Goal: Task Accomplishment & Management: Manage account settings

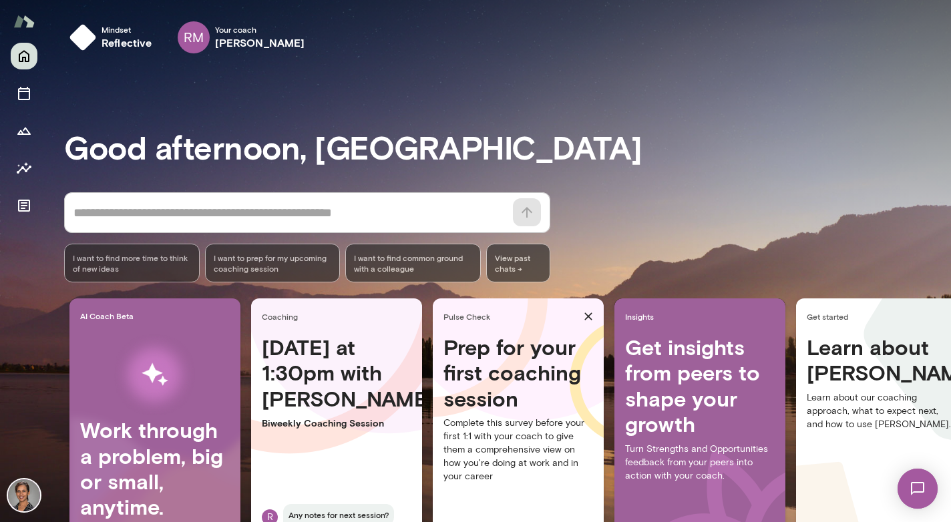
scroll to position [17, 0]
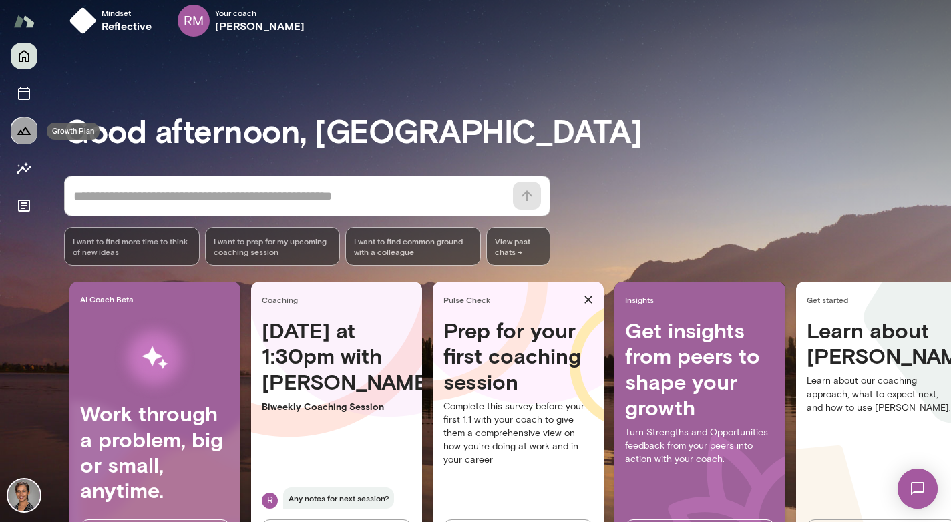
click at [23, 133] on icon "Growth Plan" at bounding box center [24, 131] width 16 height 16
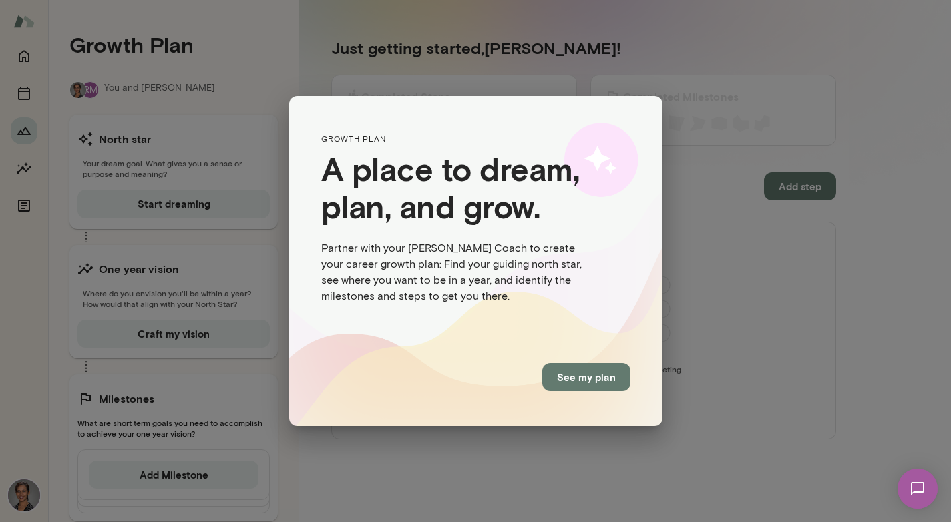
click at [23, 168] on div "GROWTH PLAN A place to dream, plan, and grow. Partner with your [PERSON_NAME] C…" at bounding box center [475, 261] width 951 height 522
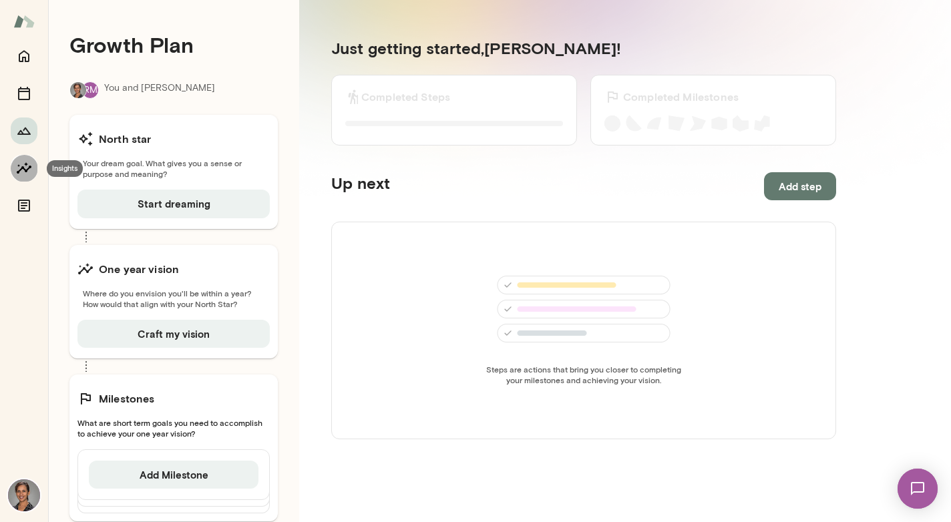
click at [25, 168] on icon "Insights" at bounding box center [24, 168] width 16 height 16
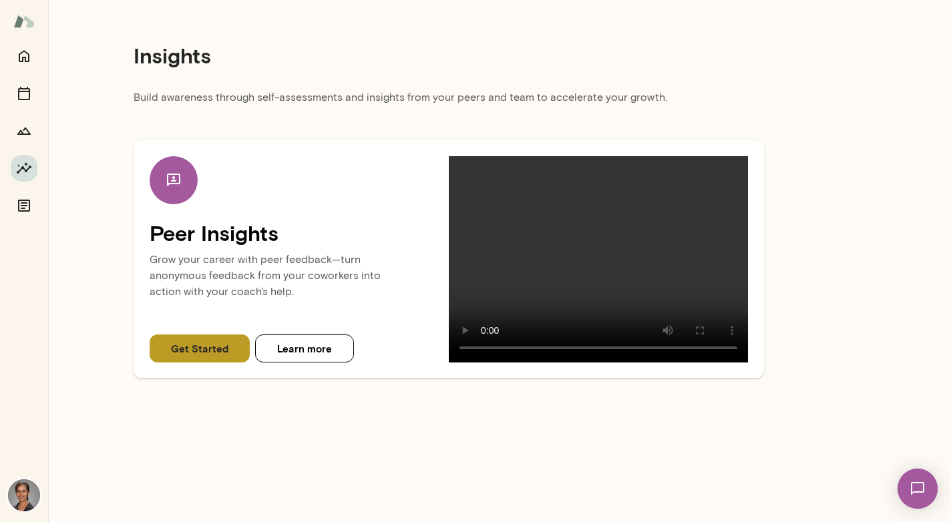
click at [199, 350] on button "Get Started" at bounding box center [200, 348] width 100 height 28
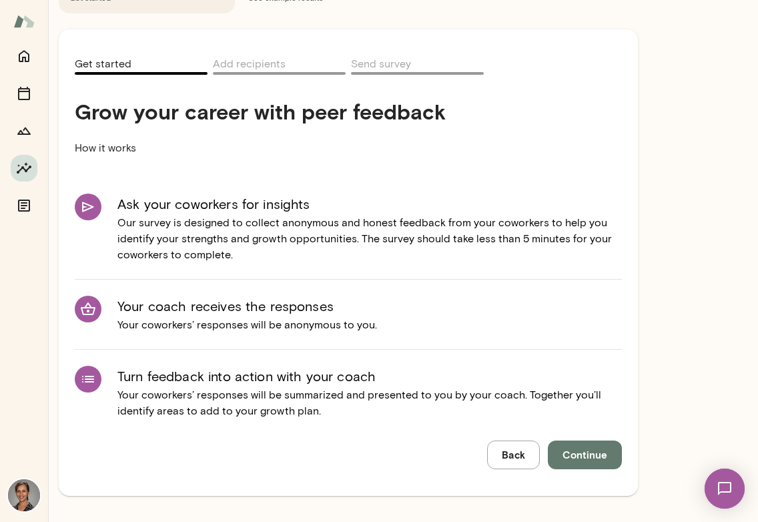
scroll to position [114, 0]
click at [25, 133] on icon "Growth Plan" at bounding box center [24, 131] width 16 height 16
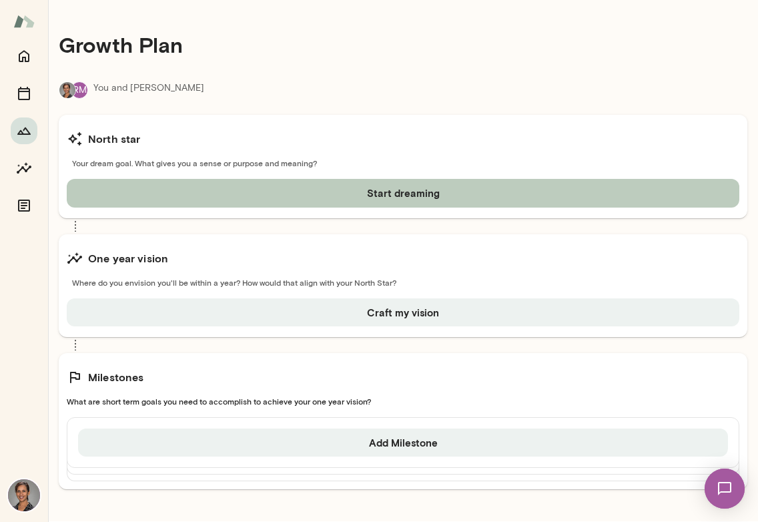
click at [427, 194] on button "Start dreaming" at bounding box center [403, 193] width 673 height 28
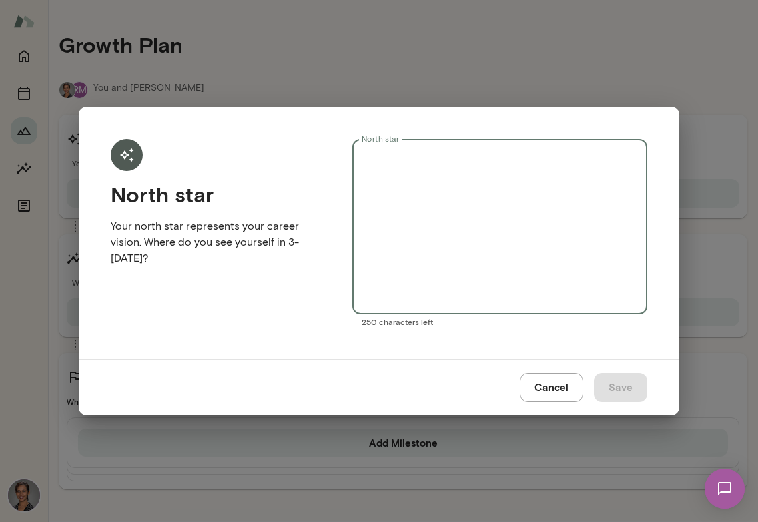
click at [451, 198] on textarea "North star" at bounding box center [500, 227] width 276 height 154
click at [495, 158] on textarea "North star" at bounding box center [500, 227] width 276 height 154
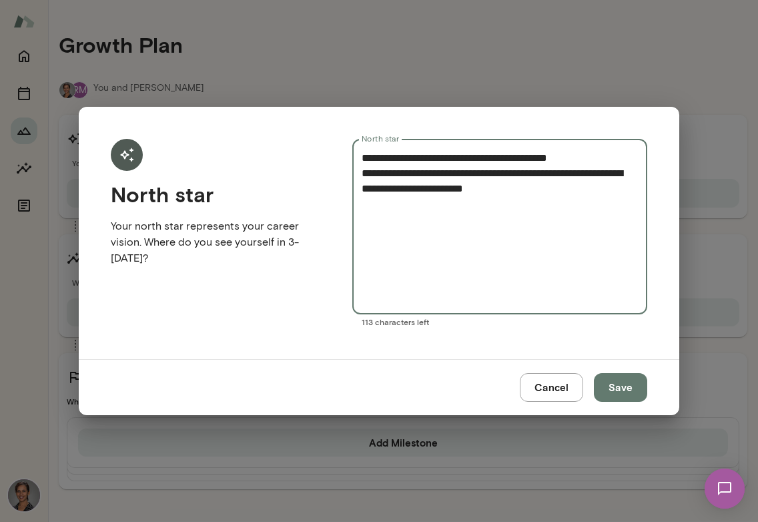
type textarea "**********"
click at [622, 387] on button "Save" at bounding box center [620, 387] width 53 height 28
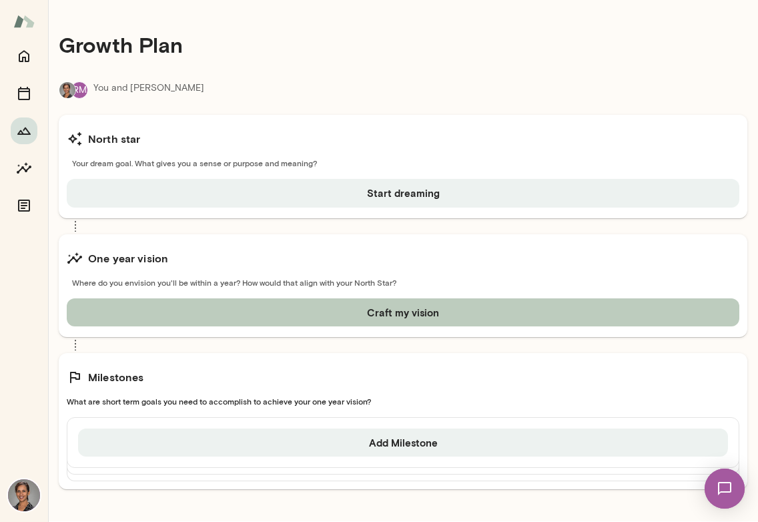
click at [475, 312] on button "Craft my vision" at bounding box center [403, 312] width 673 height 28
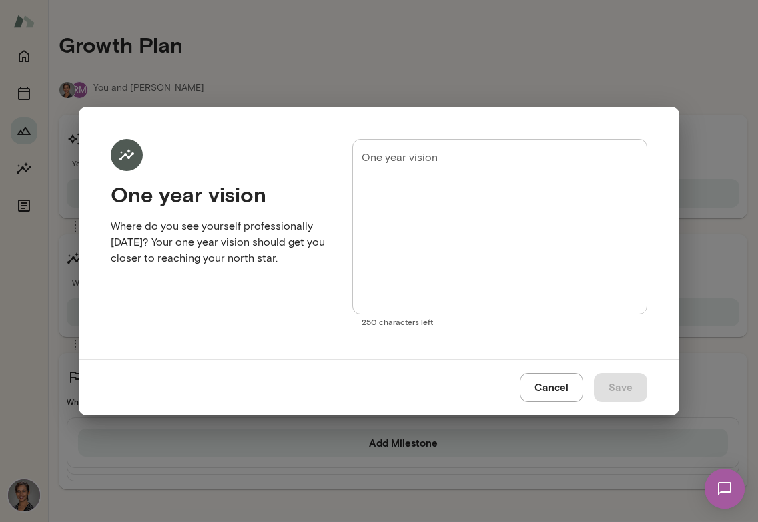
click at [477, 200] on textarea "One year vision" at bounding box center [500, 227] width 276 height 154
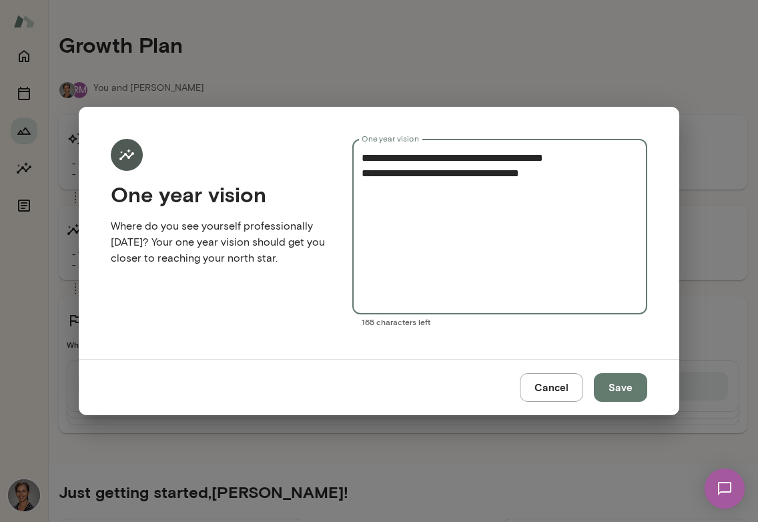
type textarea "**********"
click at [613, 382] on button "Save" at bounding box center [620, 387] width 53 height 28
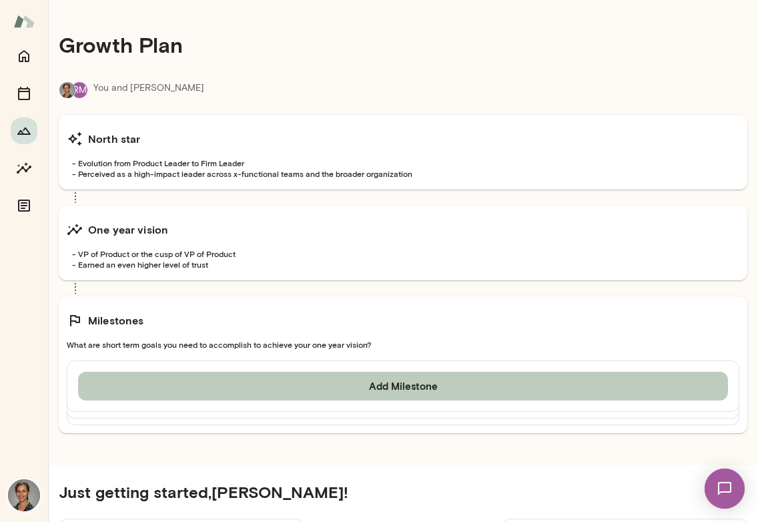
click at [390, 387] on button "Add Milestone" at bounding box center [403, 386] width 650 height 28
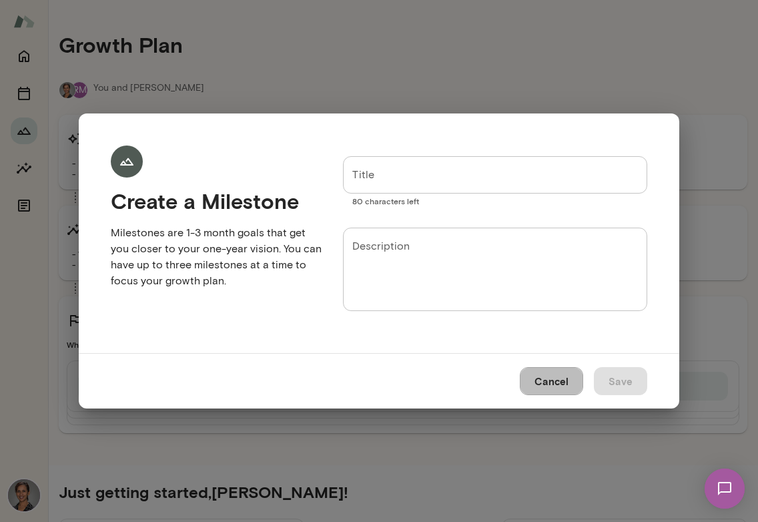
click at [542, 381] on button "Cancel" at bounding box center [551, 381] width 63 height 28
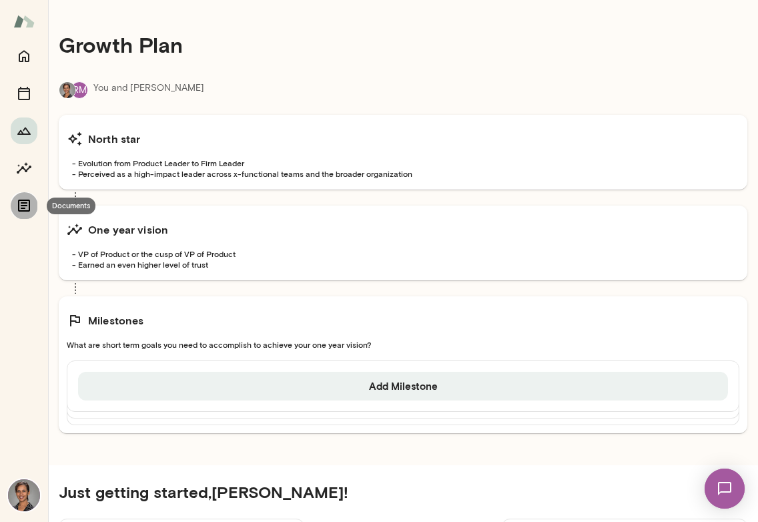
click at [19, 204] on icon "Documents" at bounding box center [24, 206] width 12 height 12
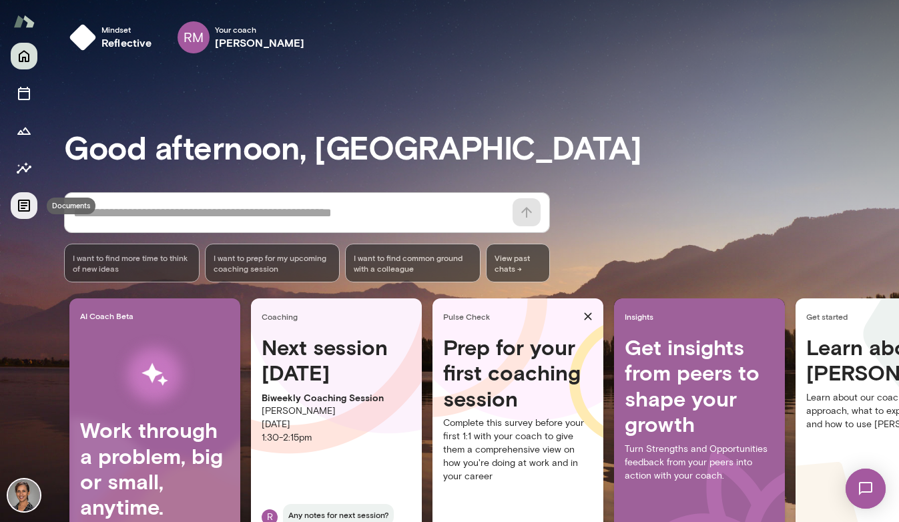
click at [27, 212] on icon "Documents" at bounding box center [24, 206] width 16 height 16
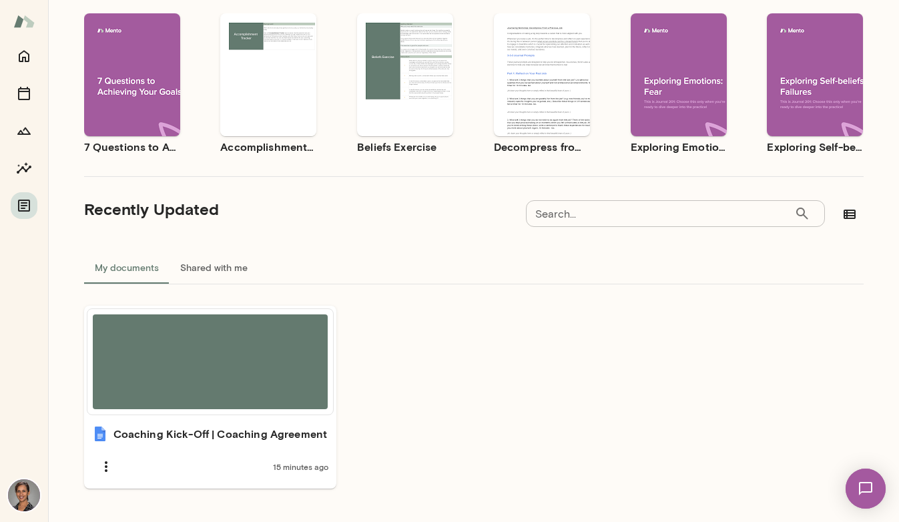
scroll to position [150, 0]
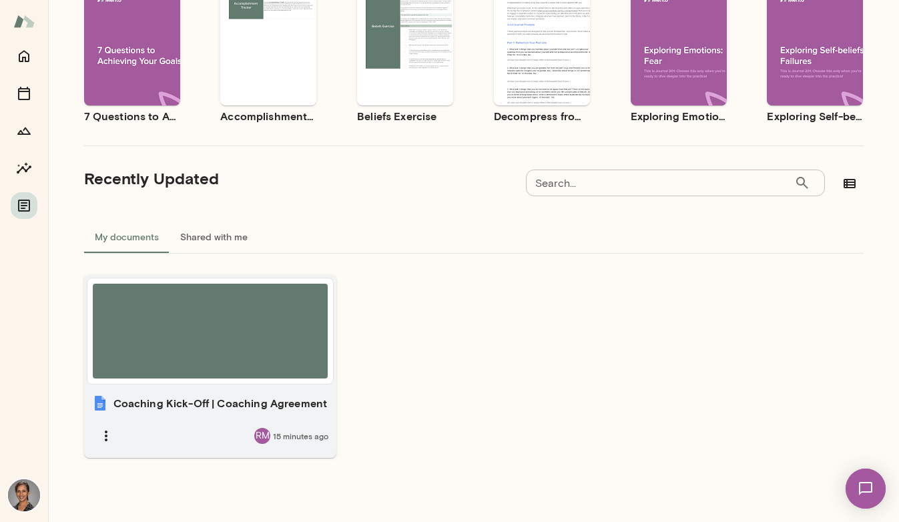
click at [242, 306] on div at bounding box center [211, 331] width 236 height 95
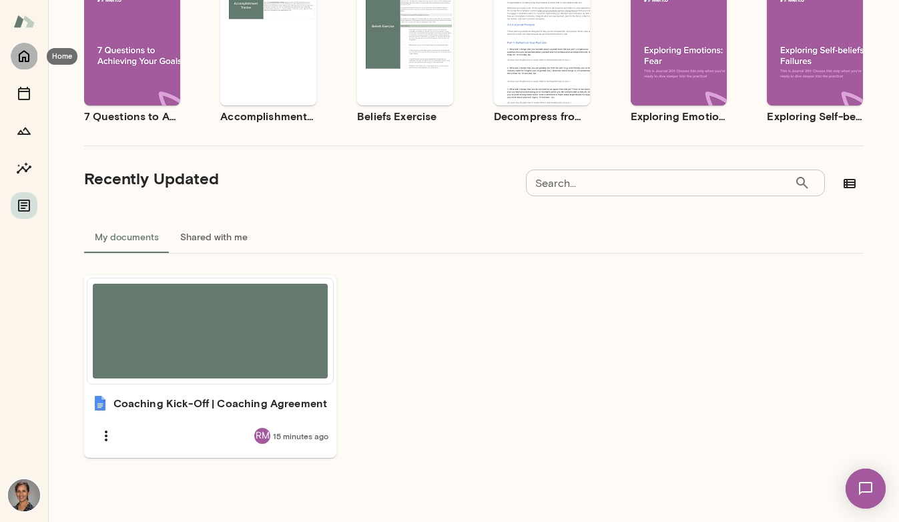
click at [26, 61] on icon "Home" at bounding box center [24, 57] width 11 height 12
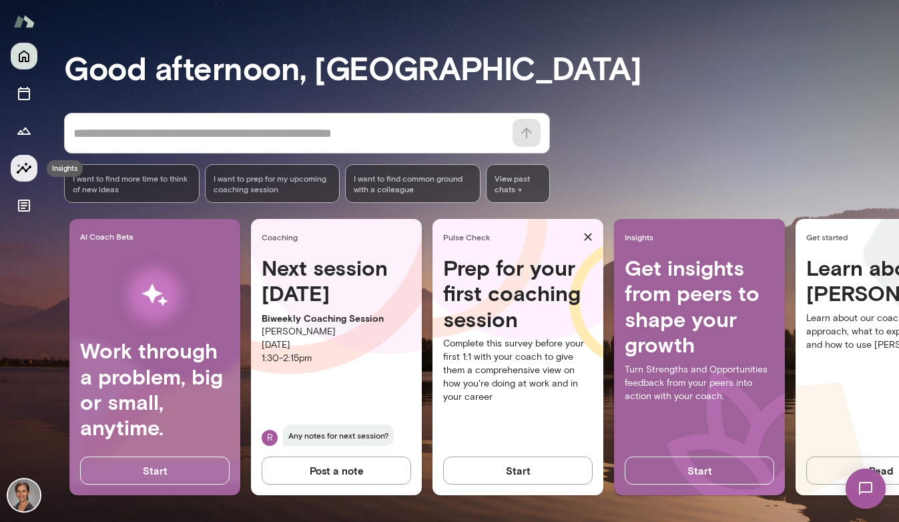
click at [29, 163] on icon "Insights" at bounding box center [24, 168] width 16 height 16
